Goal: Navigation & Orientation: Find specific page/section

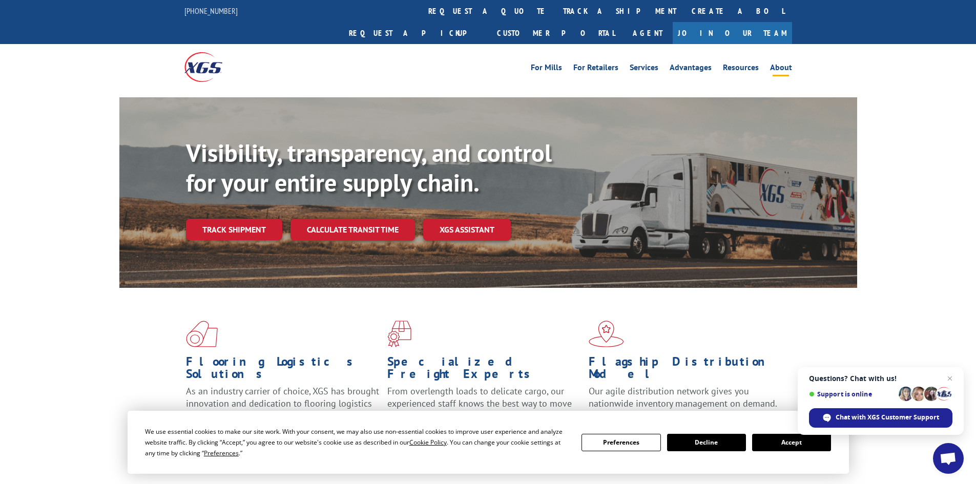
click at [783, 64] on link "About" at bounding box center [781, 69] width 22 height 11
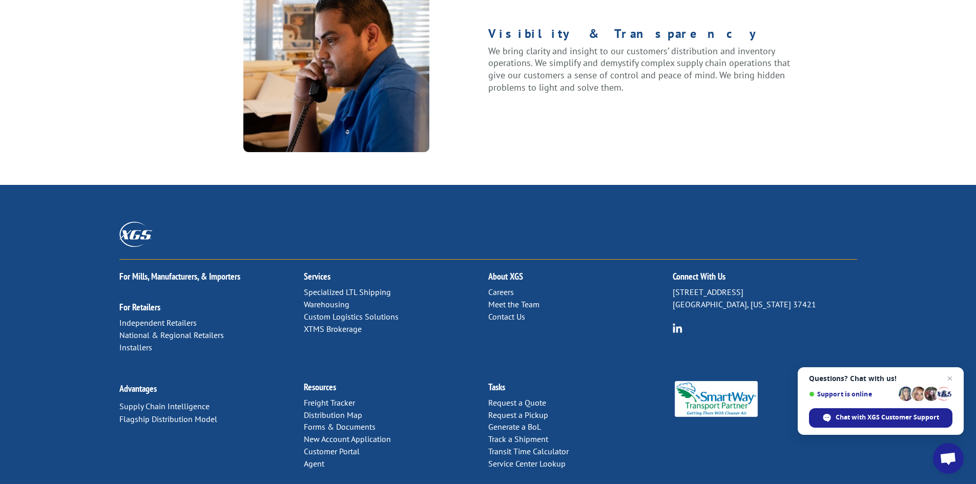
scroll to position [1302, 0]
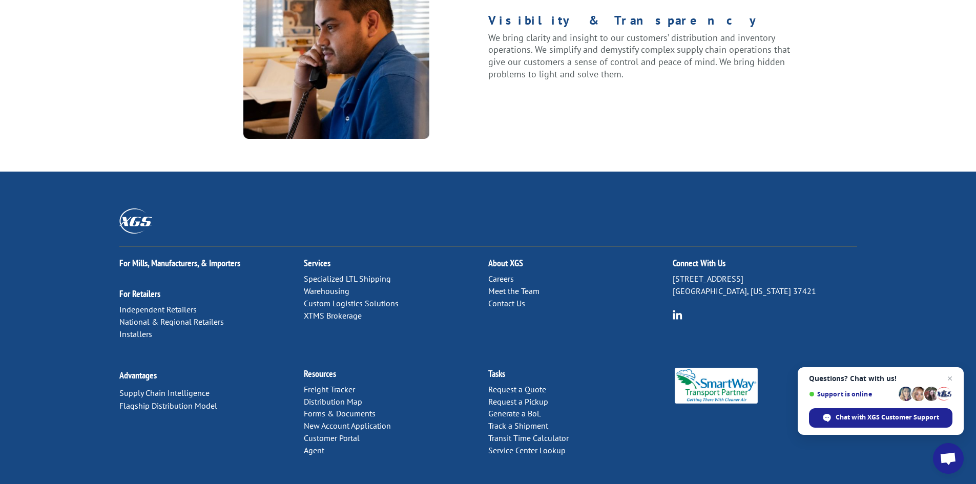
click at [501, 274] on link "Careers" at bounding box center [501, 279] width 26 height 10
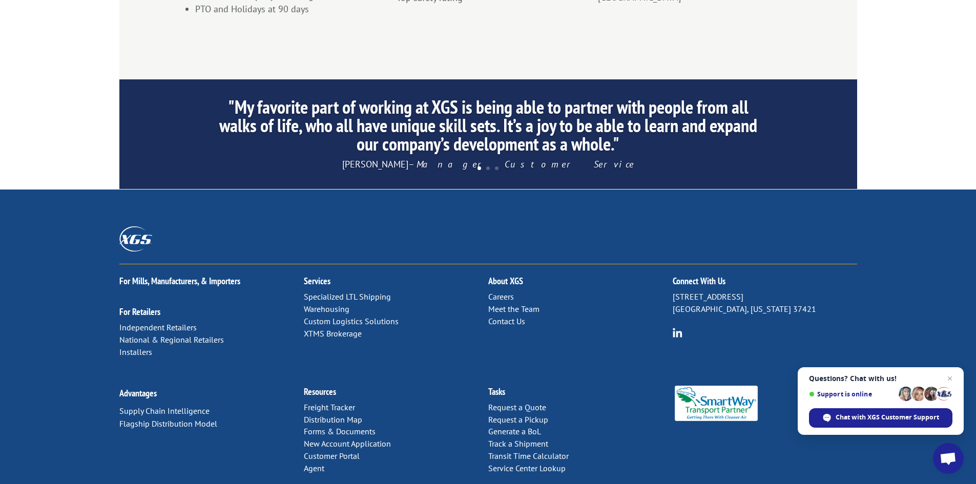
scroll to position [978, 0]
